Goal: Use online tool/utility

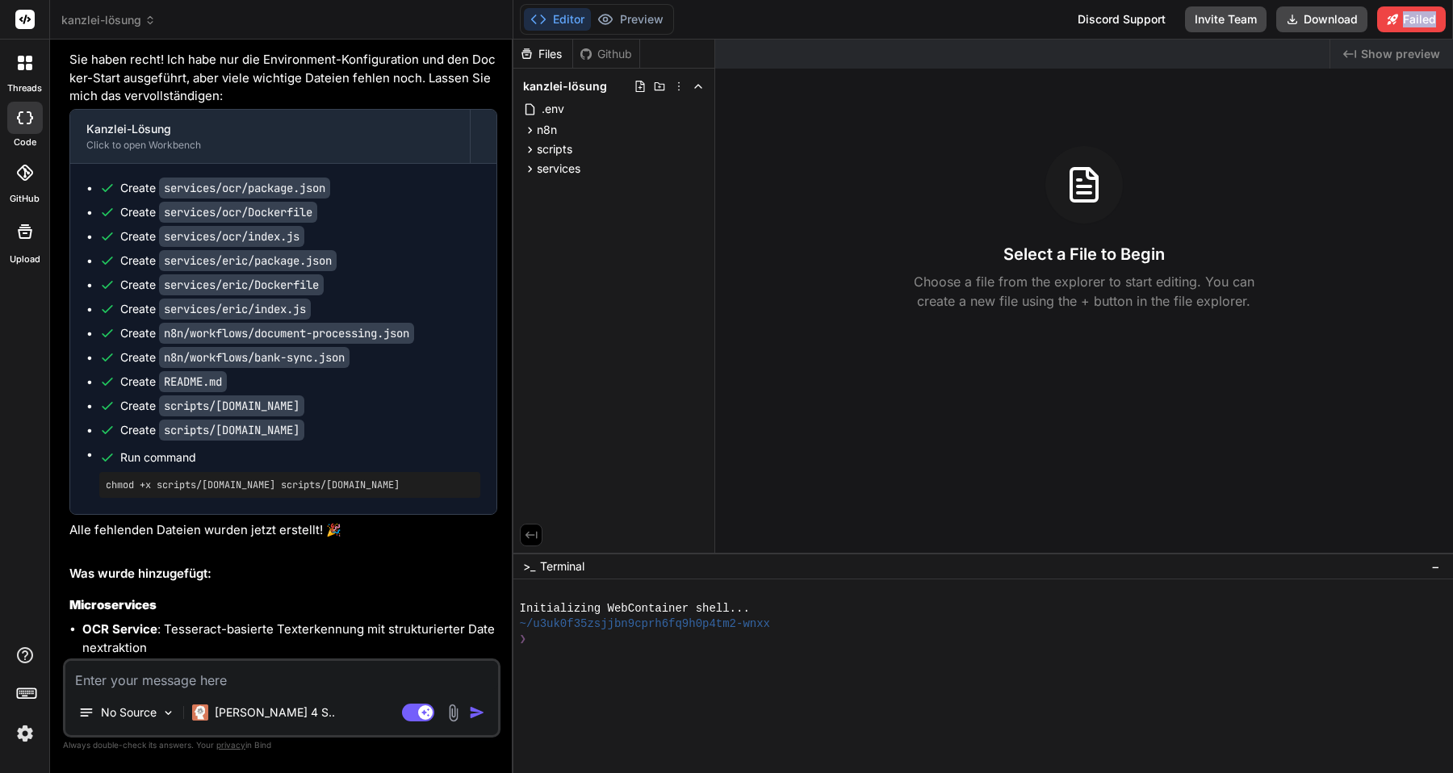
scroll to position [6536, 0]
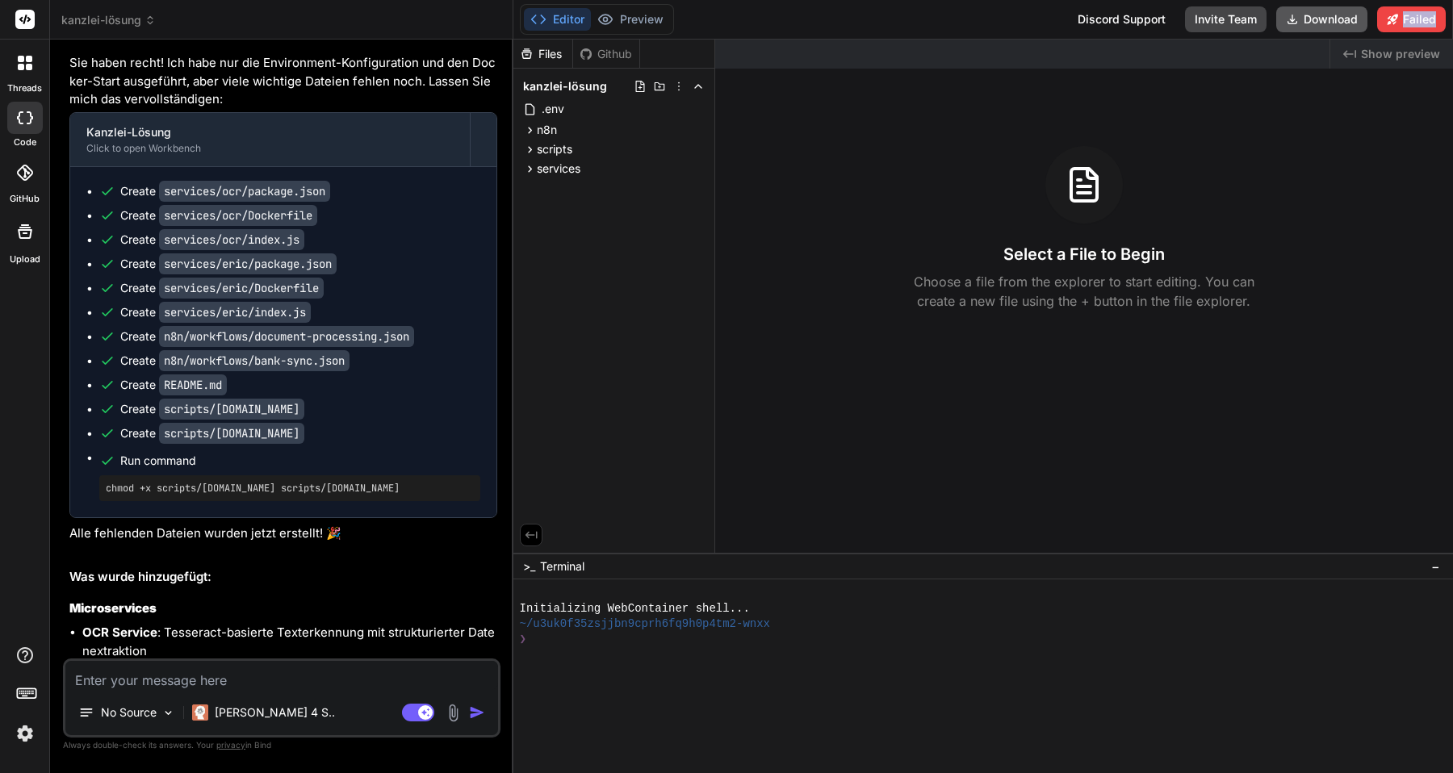
click at [1306, 23] on button "Download" at bounding box center [1321, 19] width 91 height 26
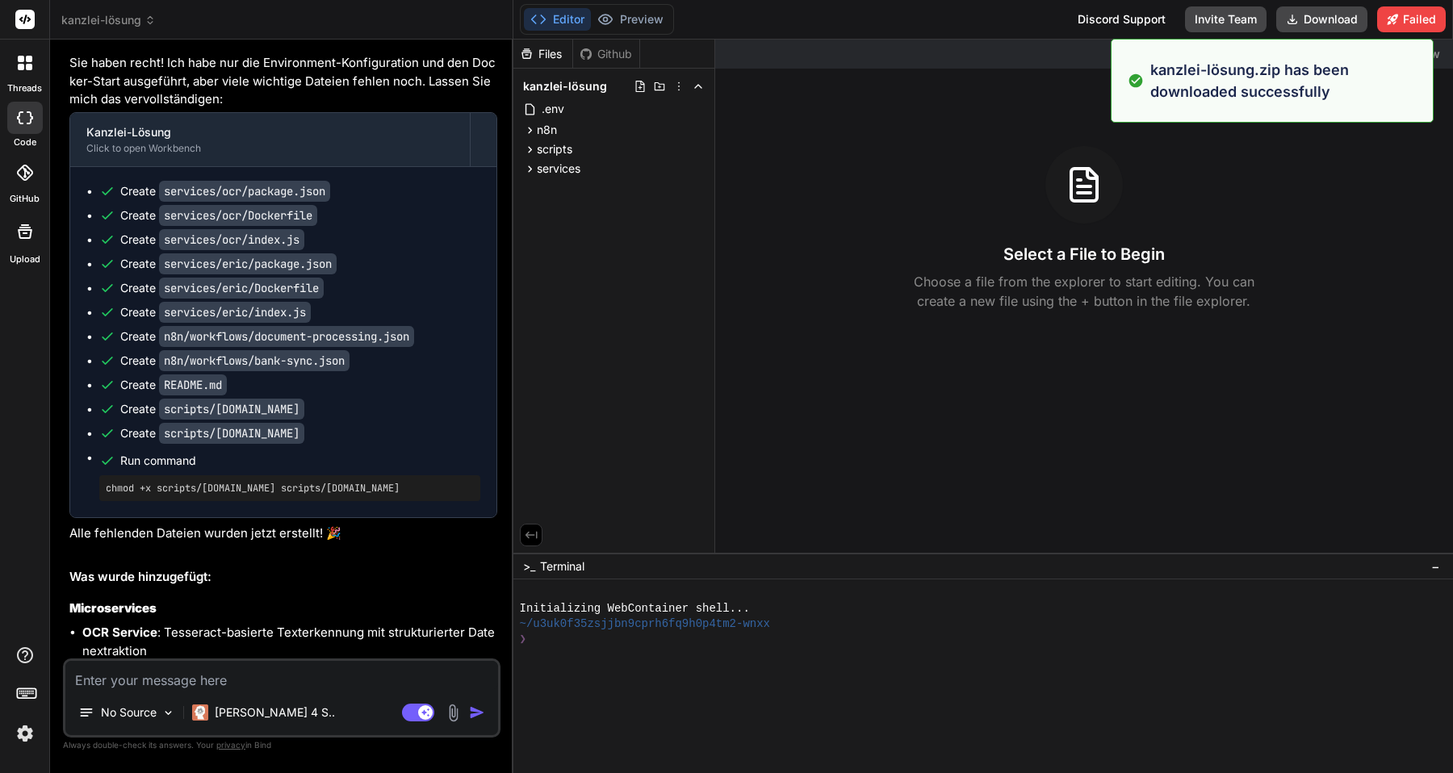
click at [1039, 174] on div "Select a File to Begin Choose a file from the explorer to start editing. You ca…" at bounding box center [1084, 228] width 738 height 165
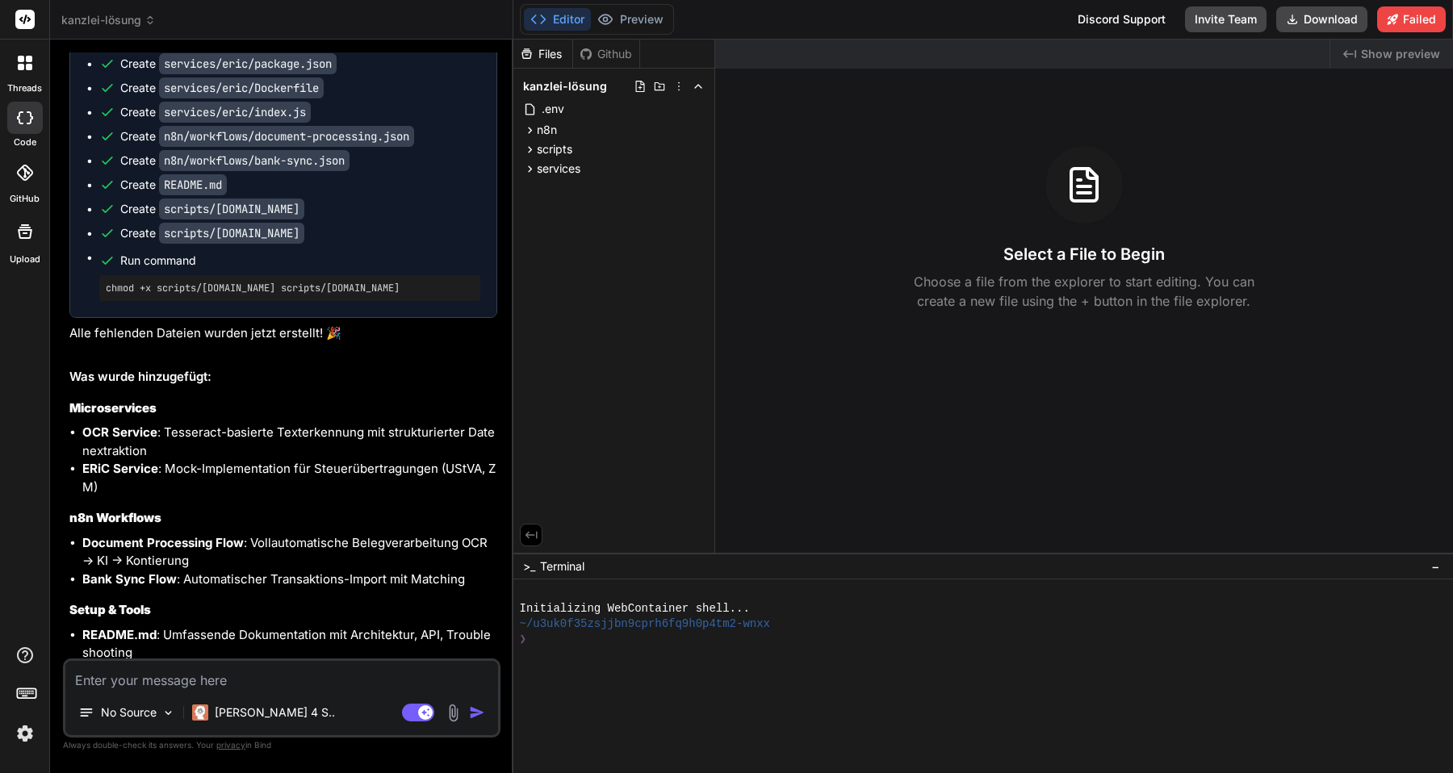
scroll to position [6770, 0]
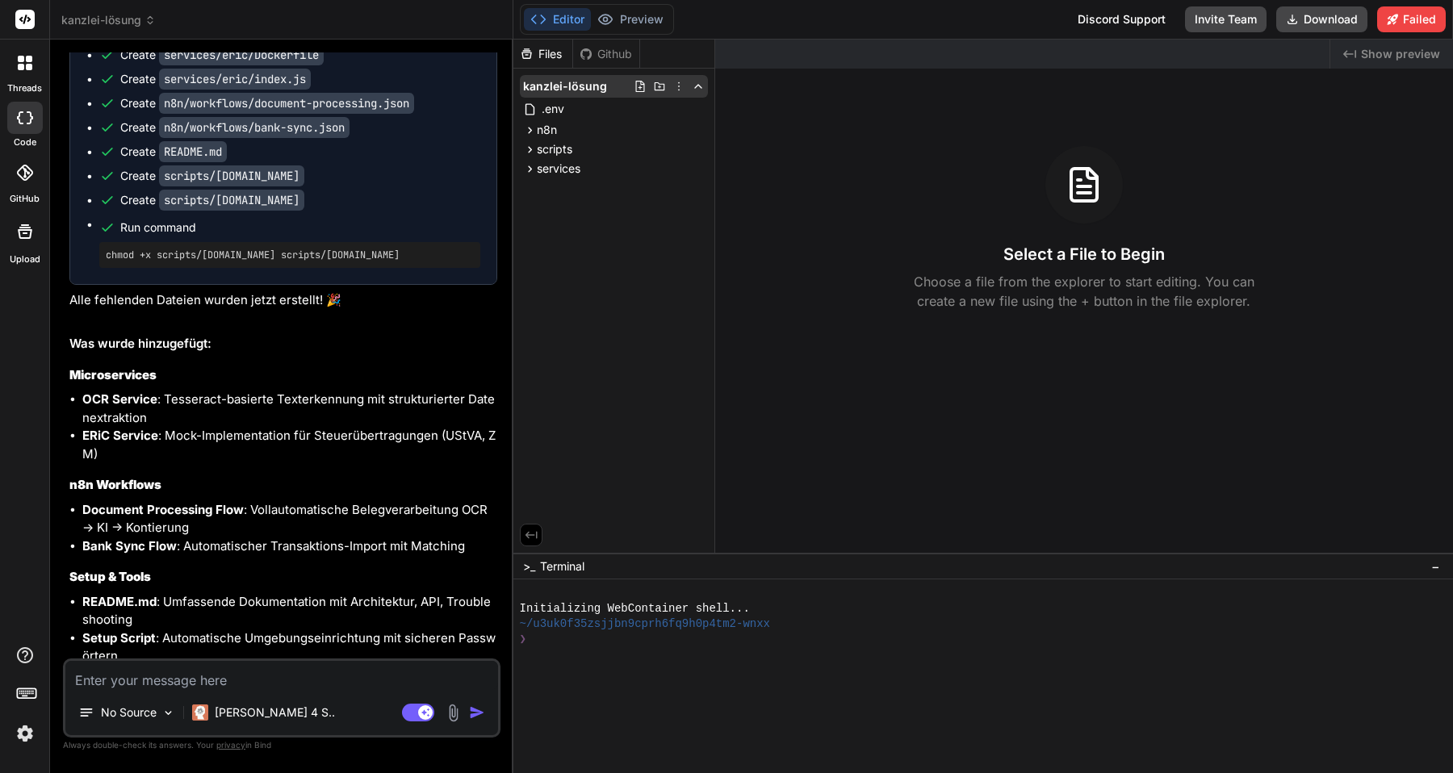
click at [699, 88] on icon at bounding box center [698, 86] width 13 height 13
click at [607, 56] on div "Github" at bounding box center [606, 54] width 66 height 16
click at [601, 51] on div "Github" at bounding box center [606, 54] width 66 height 16
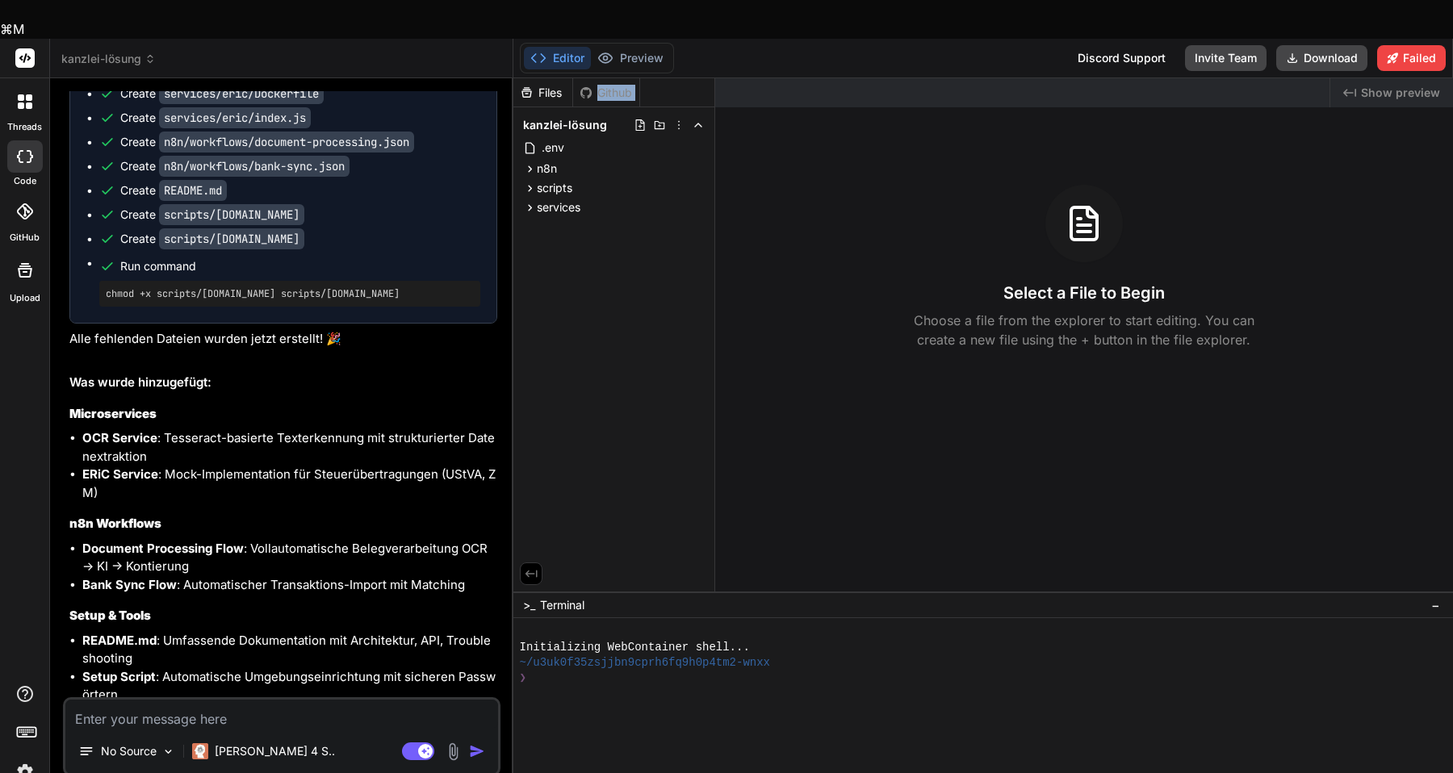
click at [601, 85] on div "Github" at bounding box center [606, 93] width 66 height 16
click at [543, 85] on div "Files" at bounding box center [542, 93] width 59 height 16
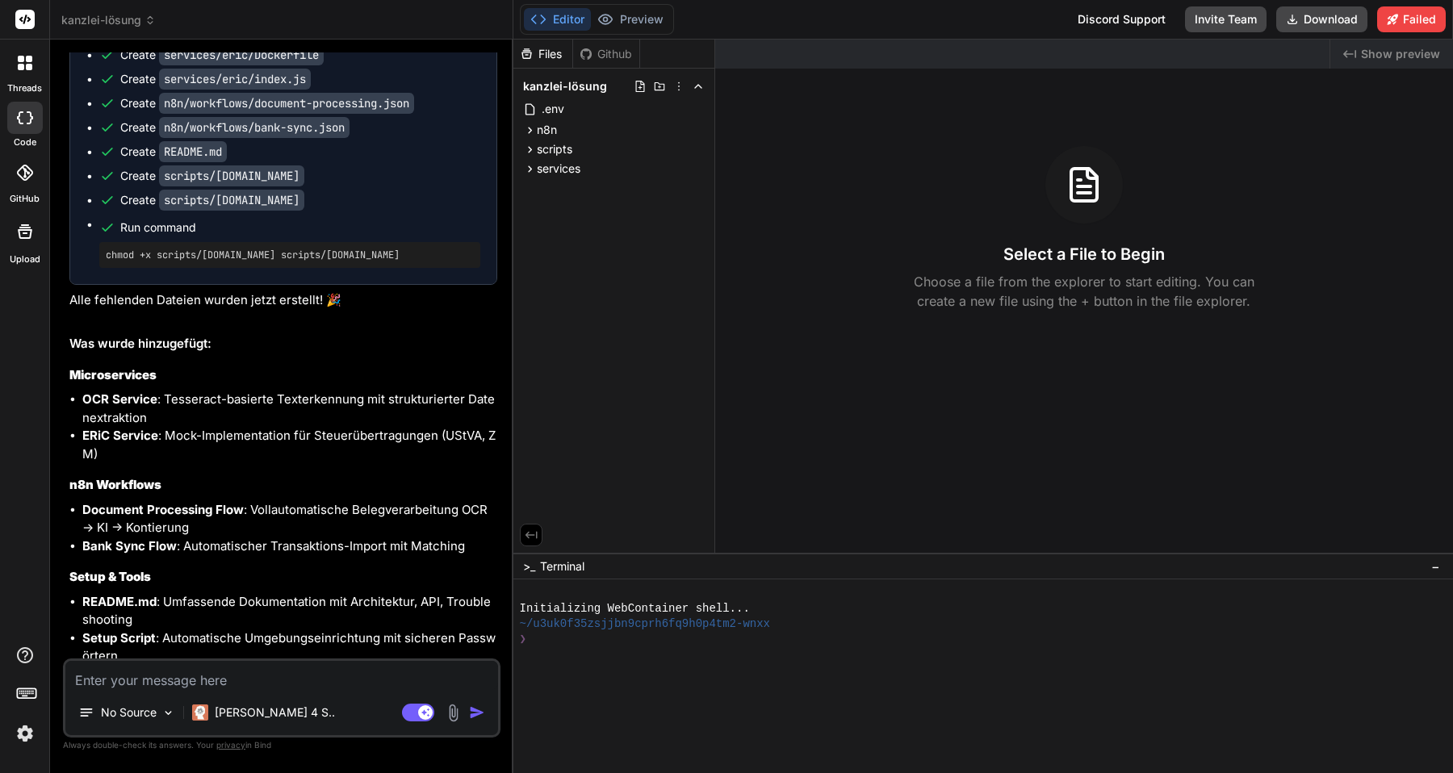
click at [609, 50] on div "Github" at bounding box center [606, 54] width 66 height 16
click at [539, 61] on div "Files" at bounding box center [542, 54] width 59 height 16
click at [28, 182] on div at bounding box center [25, 173] width 36 height 36
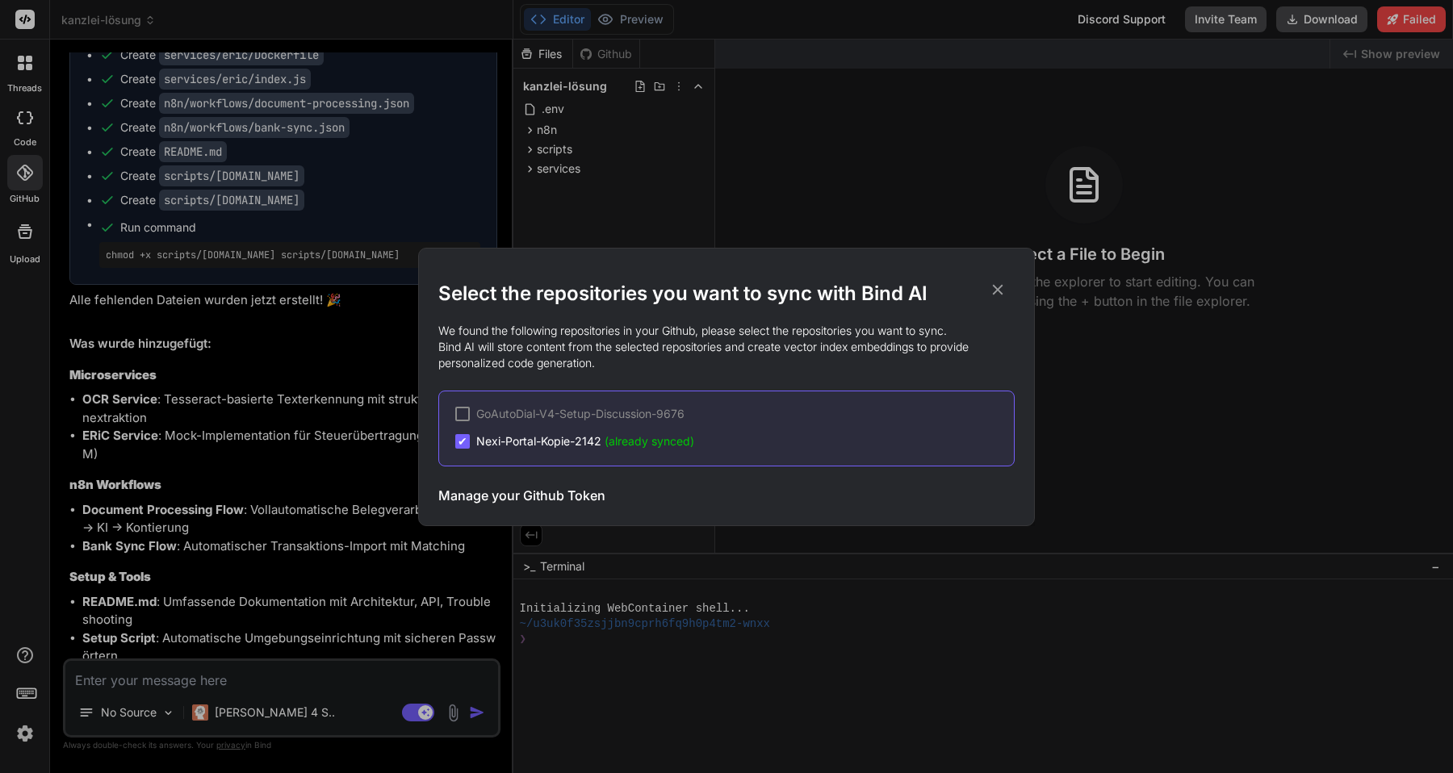
click at [999, 286] on icon at bounding box center [998, 290] width 18 height 18
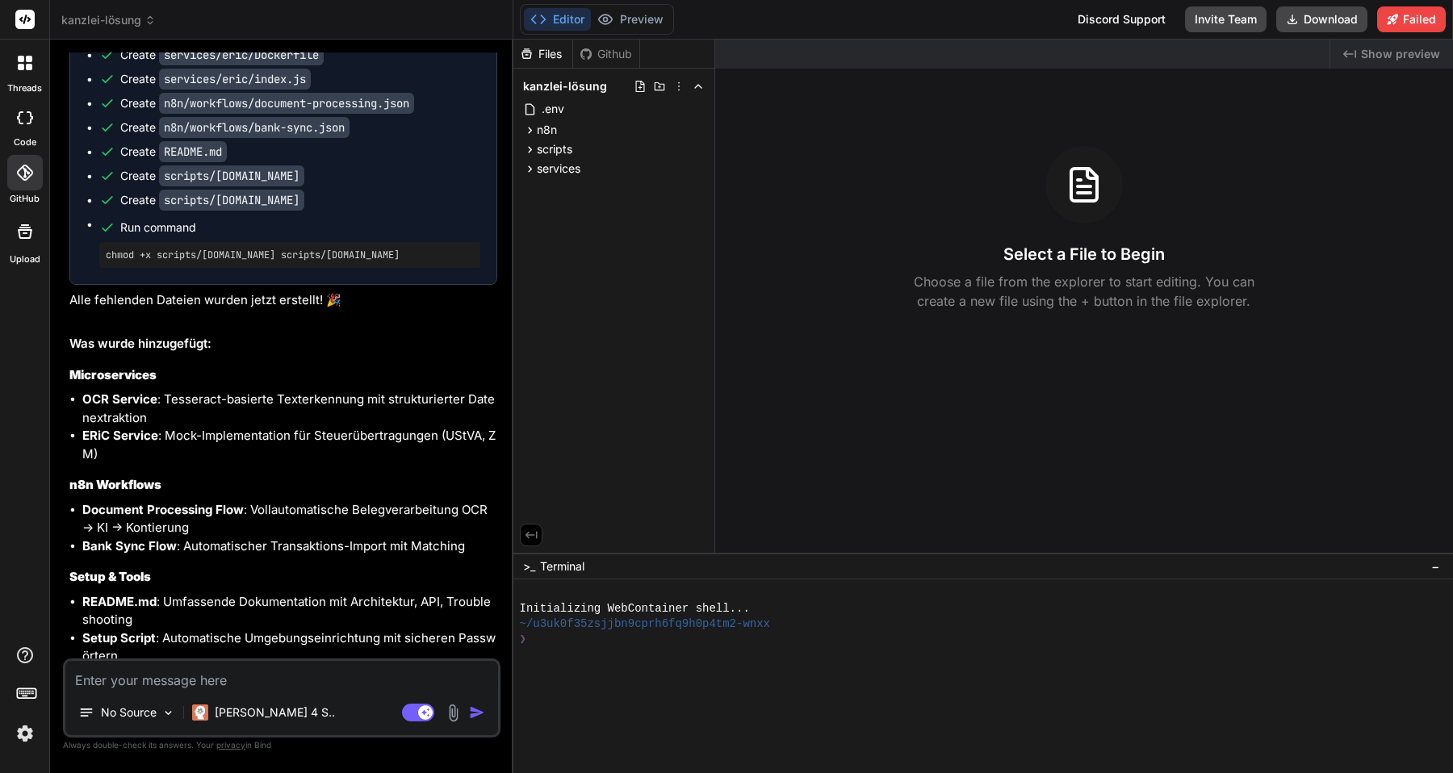
click at [26, 119] on icon at bounding box center [25, 117] width 16 height 13
type textarea "x"
click at [25, 174] on icon at bounding box center [25, 173] width 16 height 16
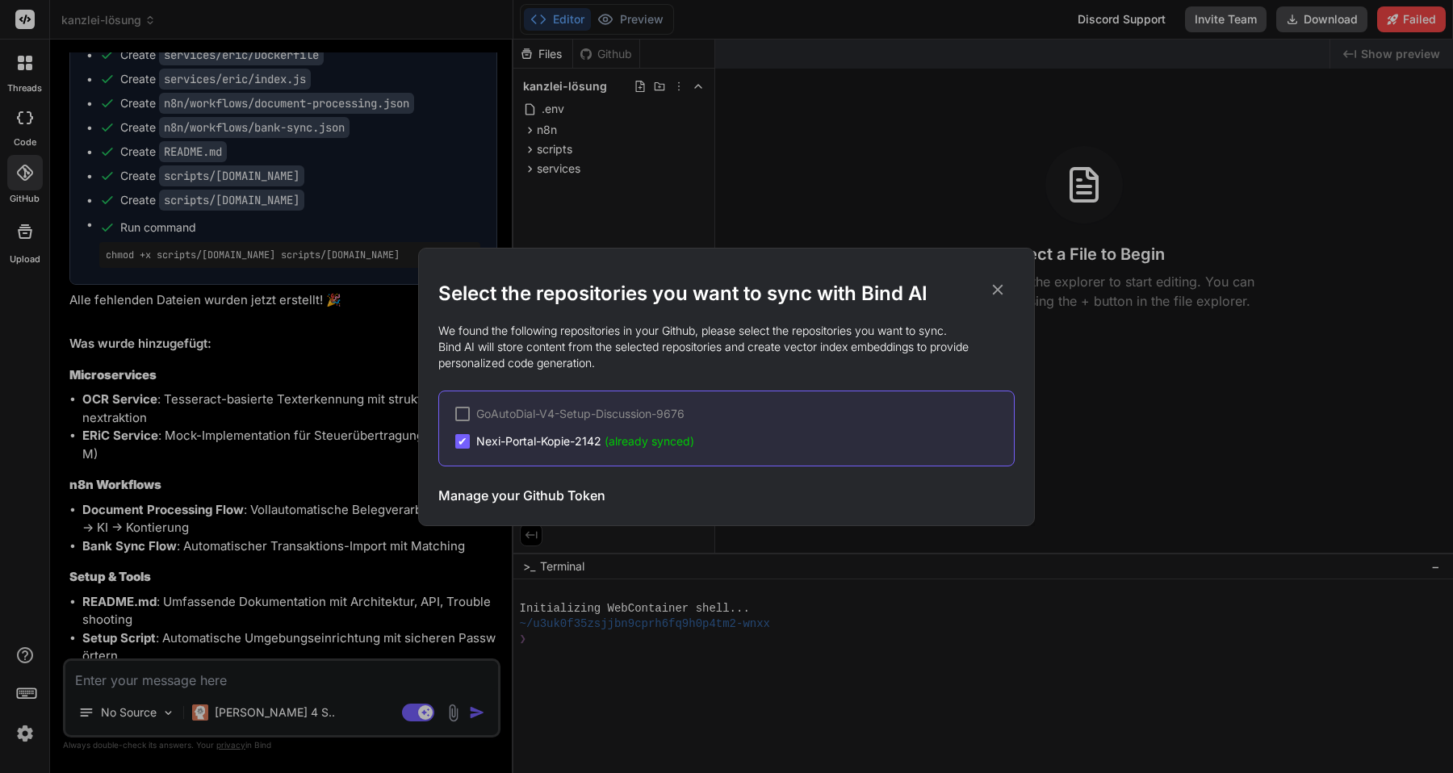
click at [1000, 284] on icon at bounding box center [998, 290] width 18 height 18
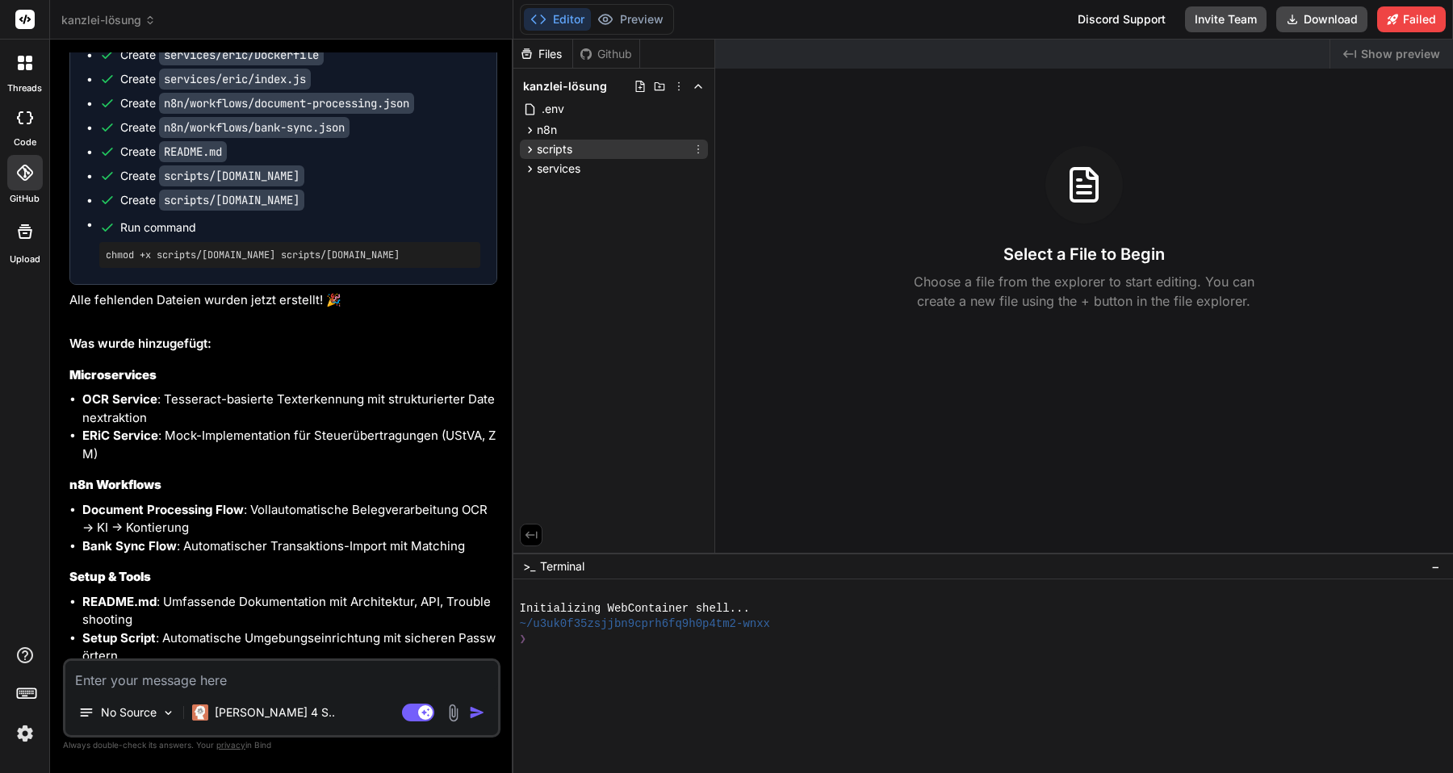
click at [529, 150] on icon at bounding box center [530, 149] width 4 height 6
click at [529, 217] on icon at bounding box center [530, 218] width 14 height 14
click at [529, 131] on icon at bounding box center [530, 130] width 4 height 6
click at [527, 174] on icon at bounding box center [530, 173] width 14 height 14
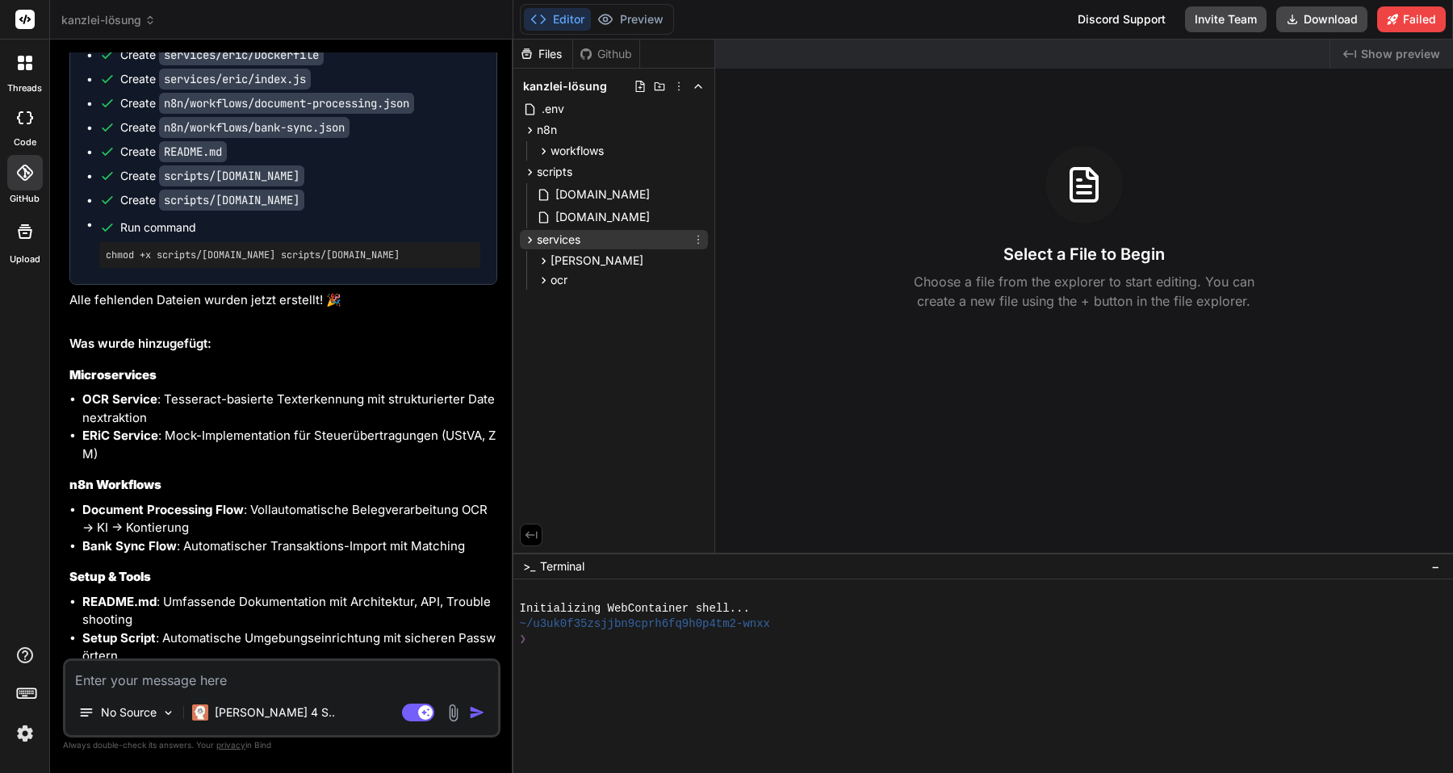
click at [527, 240] on icon at bounding box center [530, 240] width 14 height 14
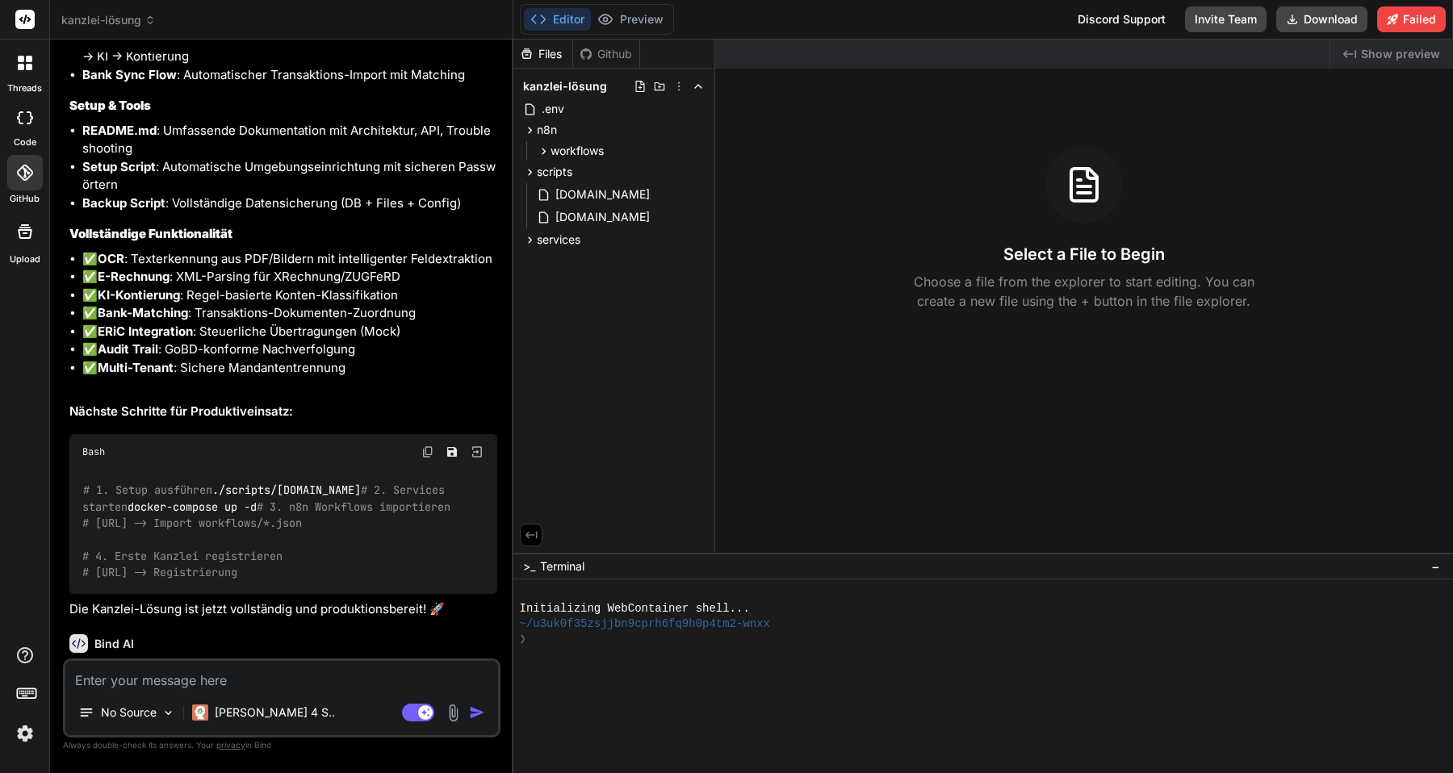
scroll to position [7242, 0]
